Goal: Obtain resource: Obtain resource

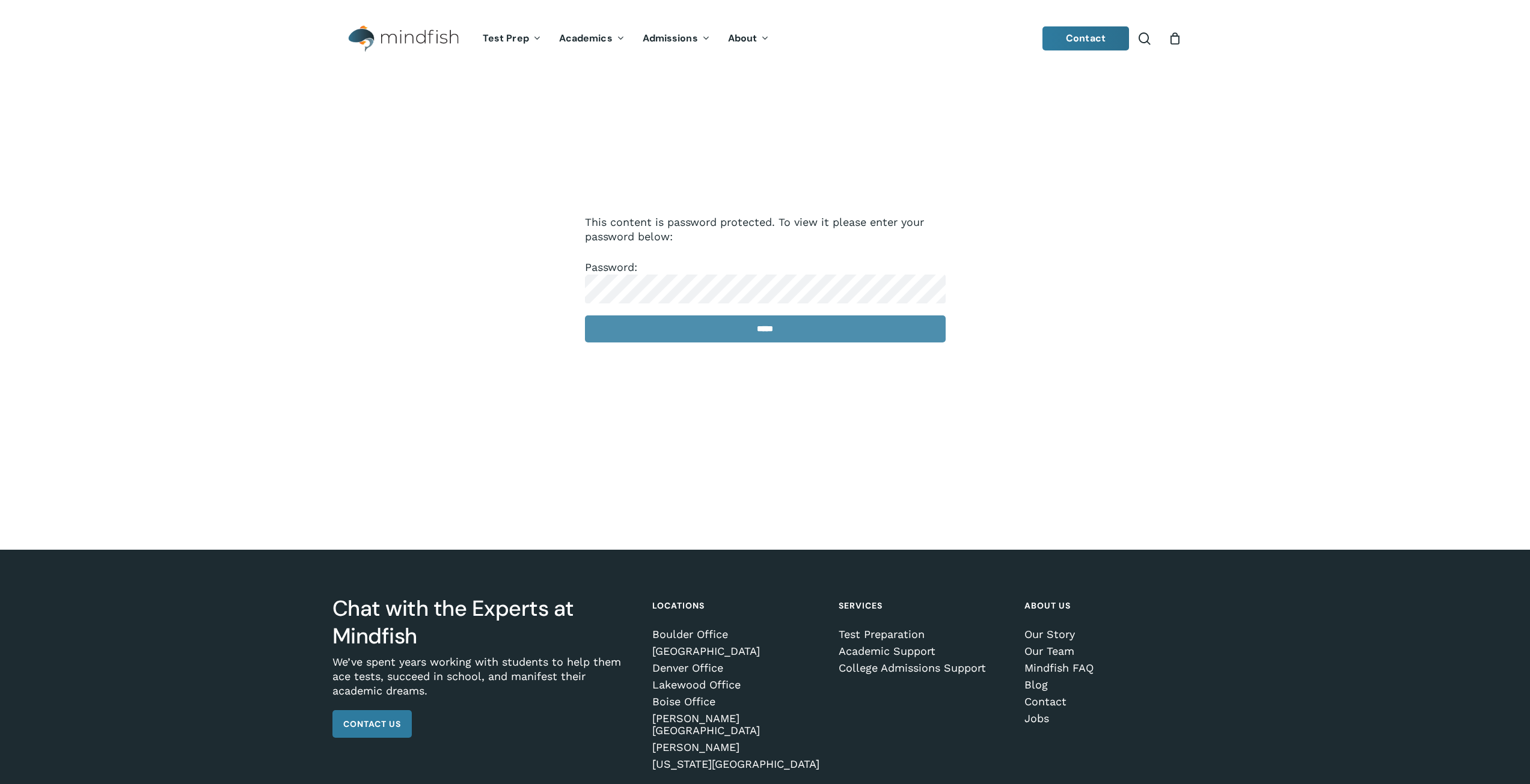
click at [648, 328] on input "*****" at bounding box center [765, 329] width 361 height 27
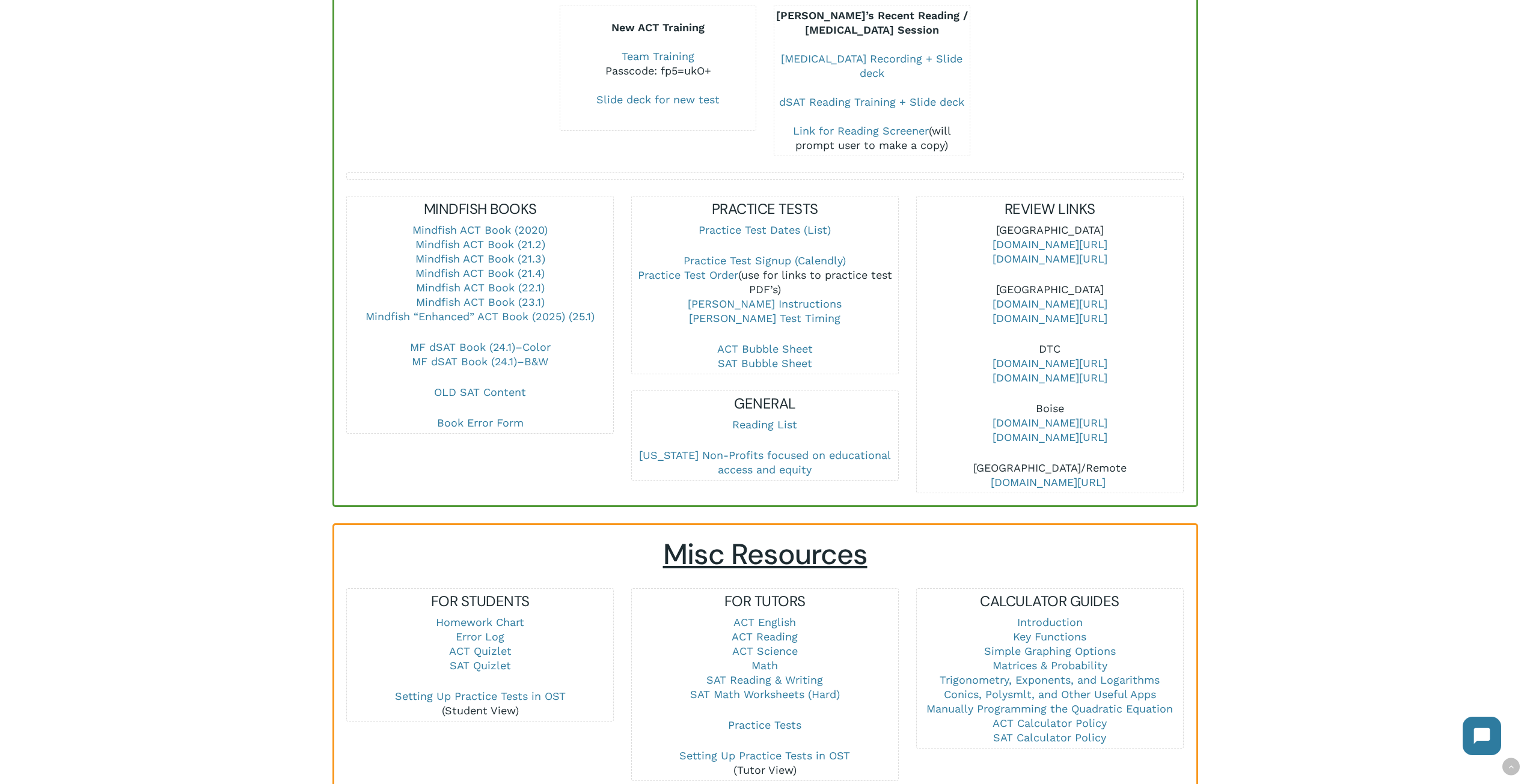
scroll to position [301, 0]
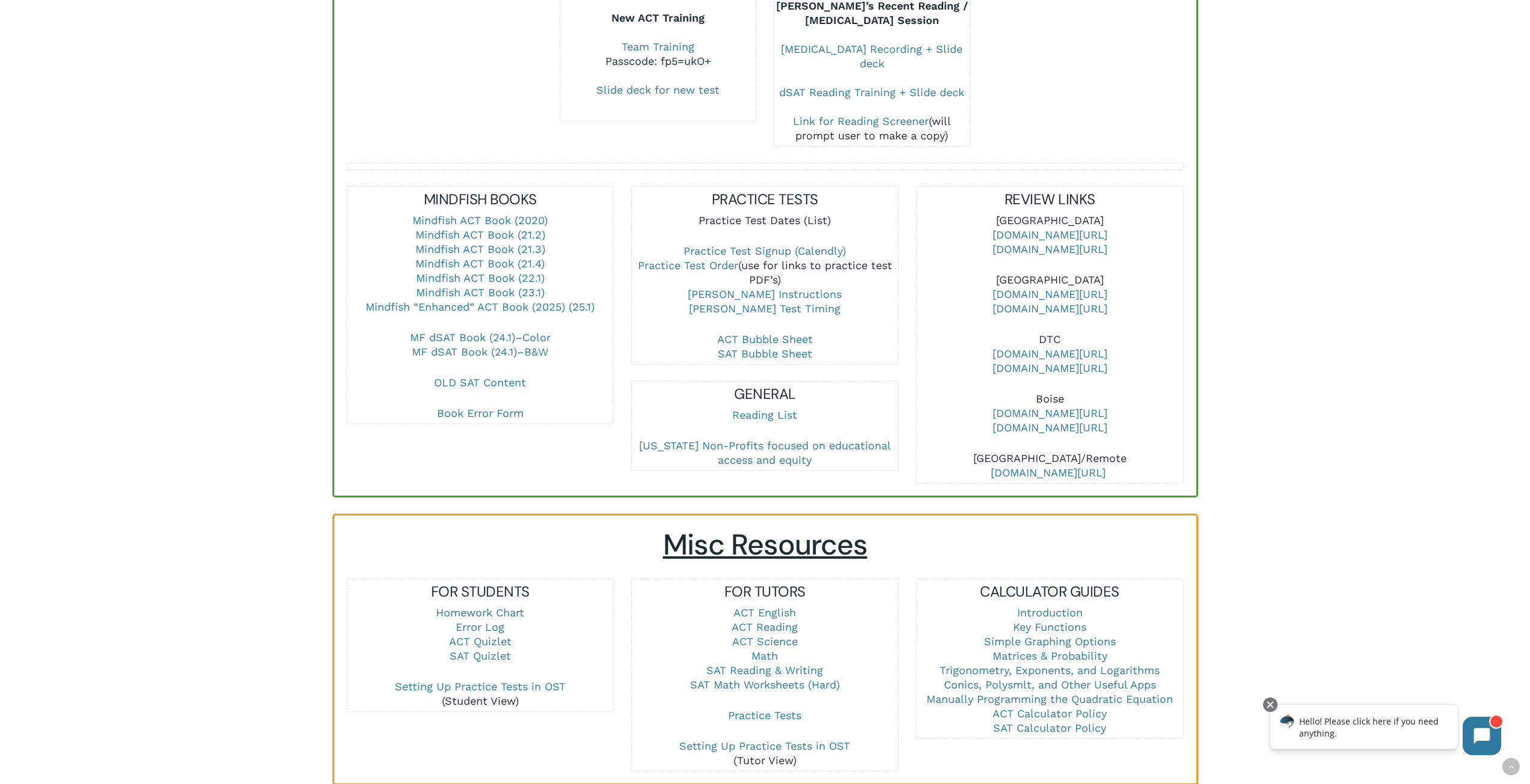
click at [750, 214] on link "Practice Test Dates (List)" at bounding box center [765, 220] width 132 height 13
